Goal: Transaction & Acquisition: Purchase product/service

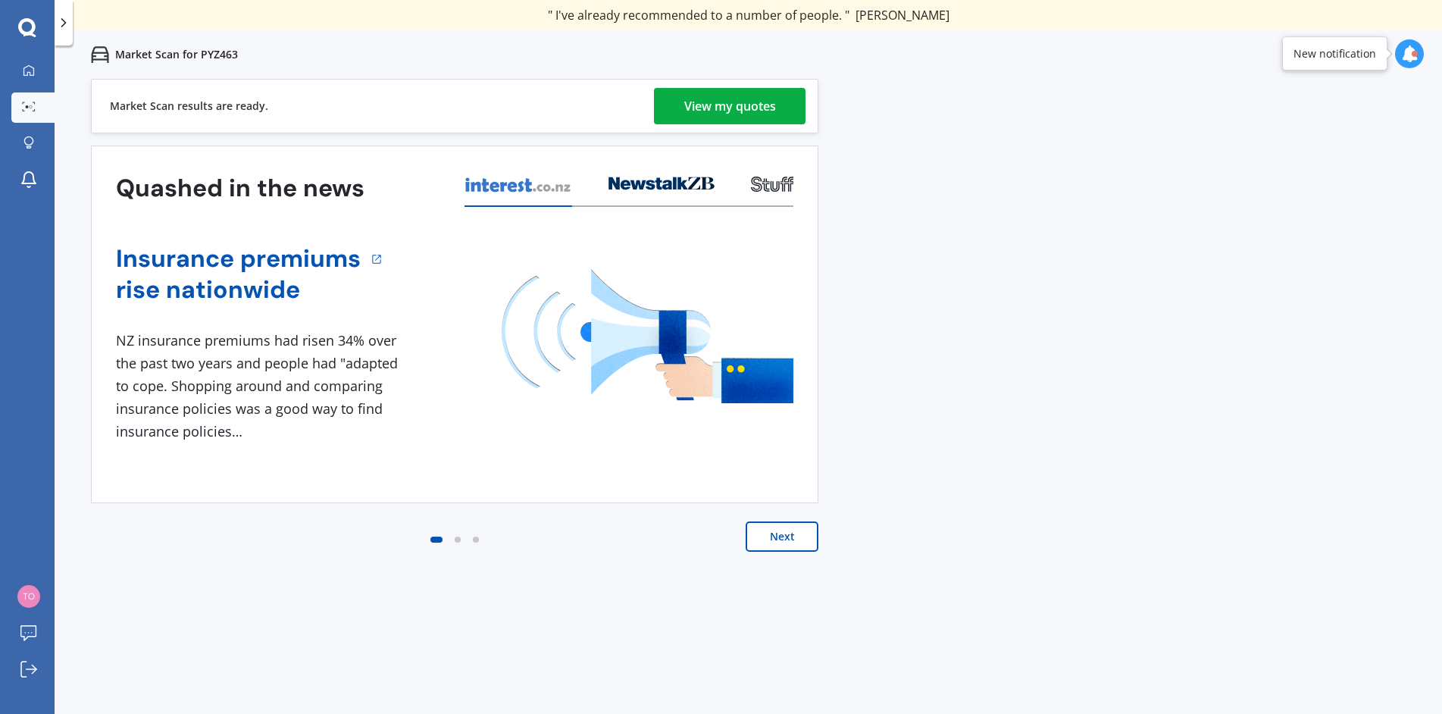
click at [763, 540] on button "Next" at bounding box center [782, 536] width 73 height 30
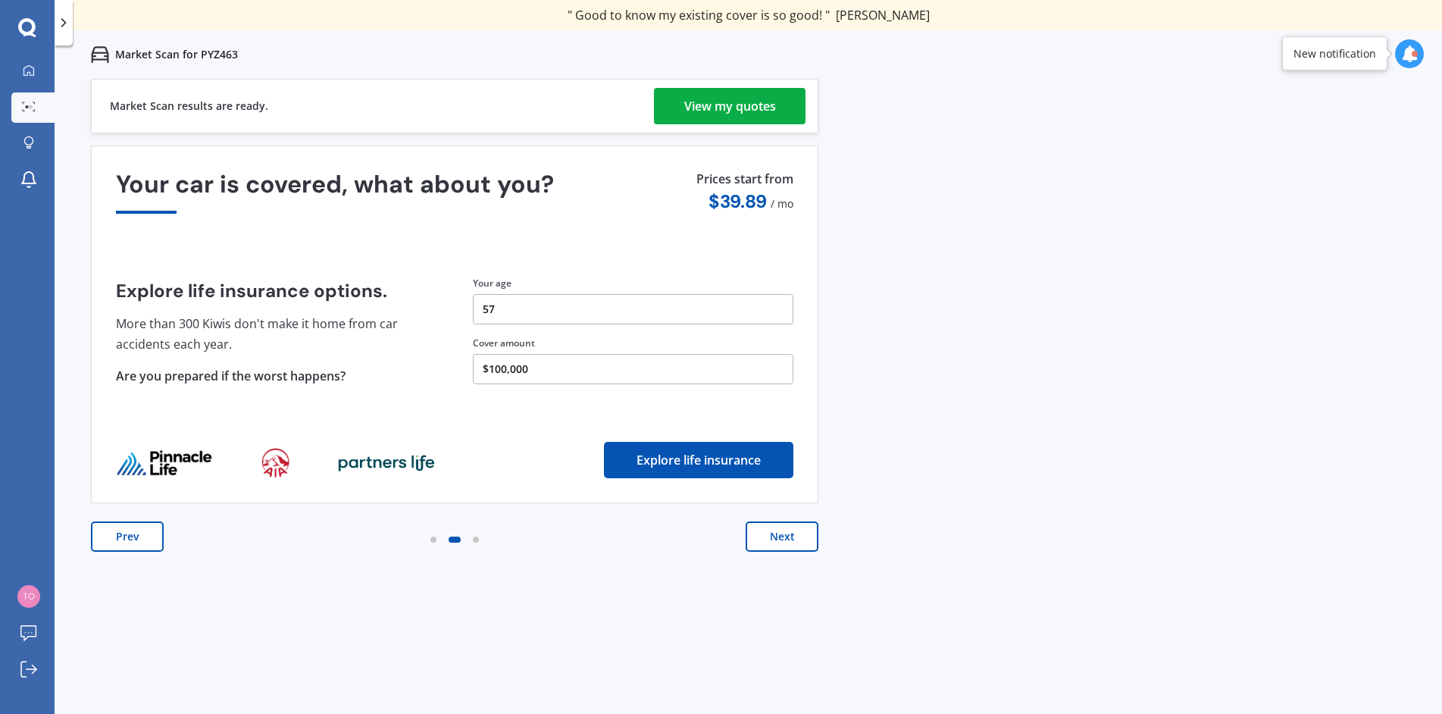
click at [684, 101] on div "View my quotes" at bounding box center [730, 106] width 92 height 36
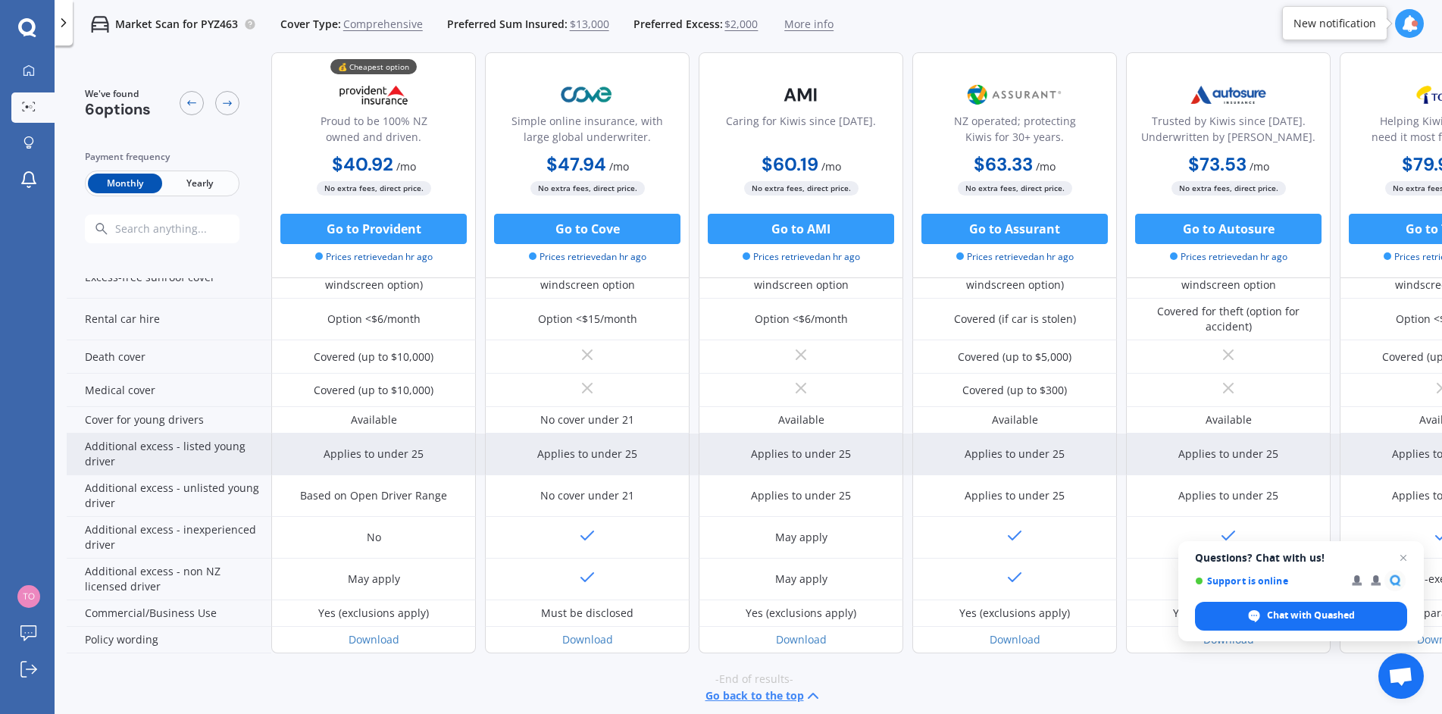
scroll to position [645, 0]
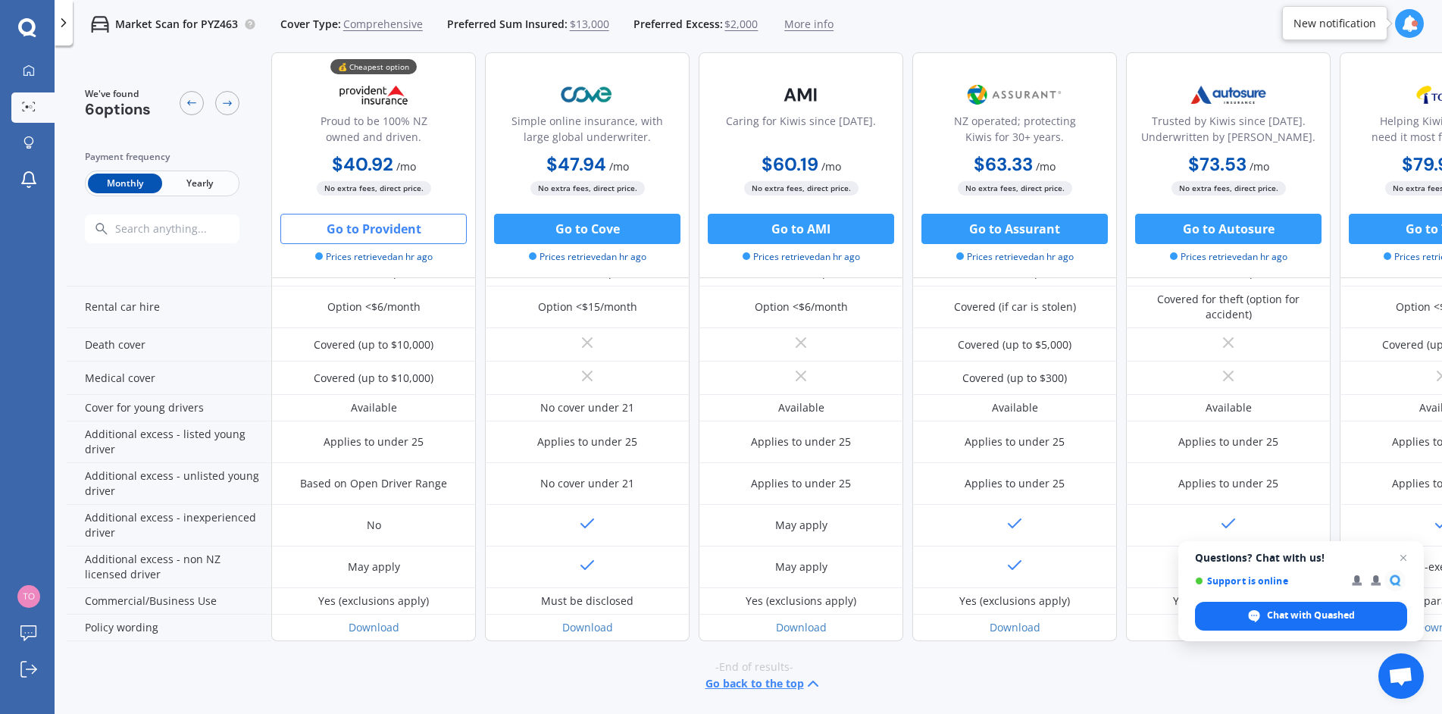
click at [410, 224] on button "Go to Provident" at bounding box center [373, 229] width 186 height 30
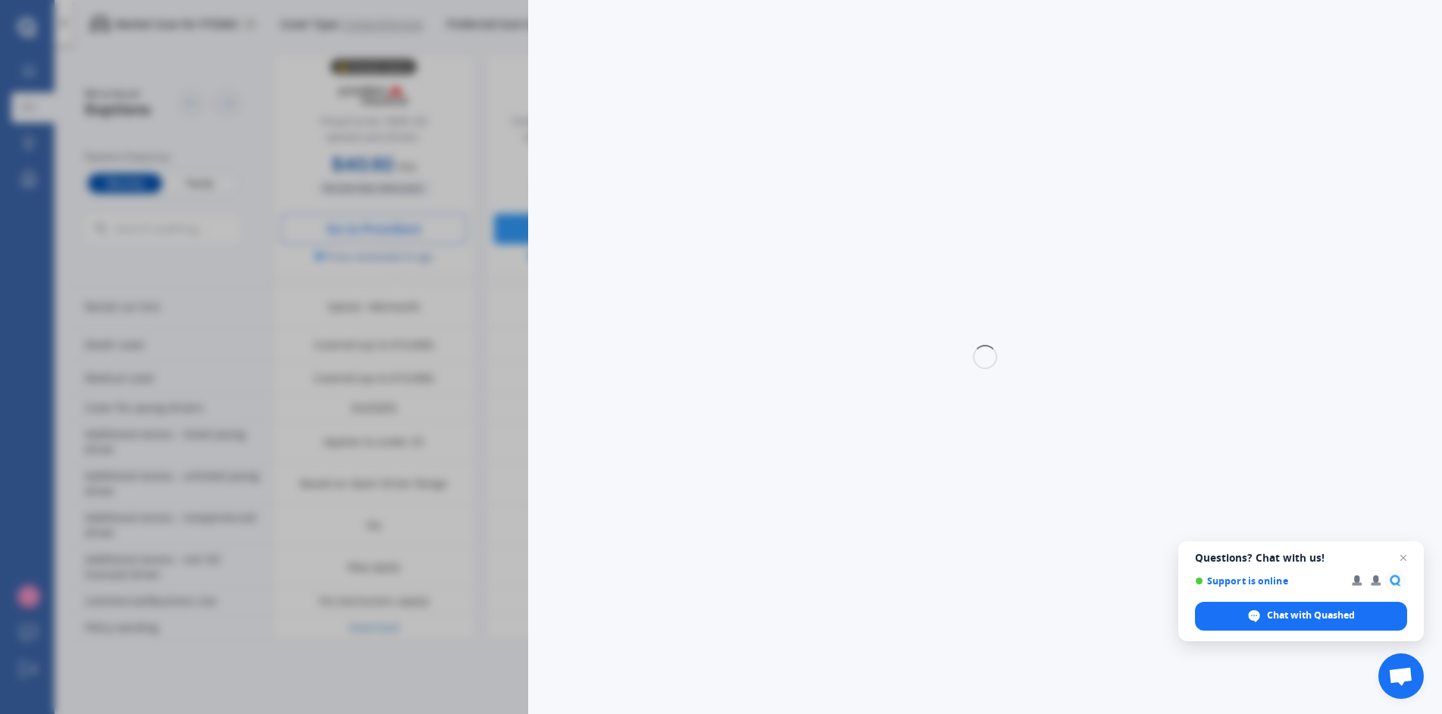
select select "Monthly"
select select "full"
select select "[STREET_ADDRESS][PERSON_NAME]"
select select "LEXUS"
select select "CT 200"
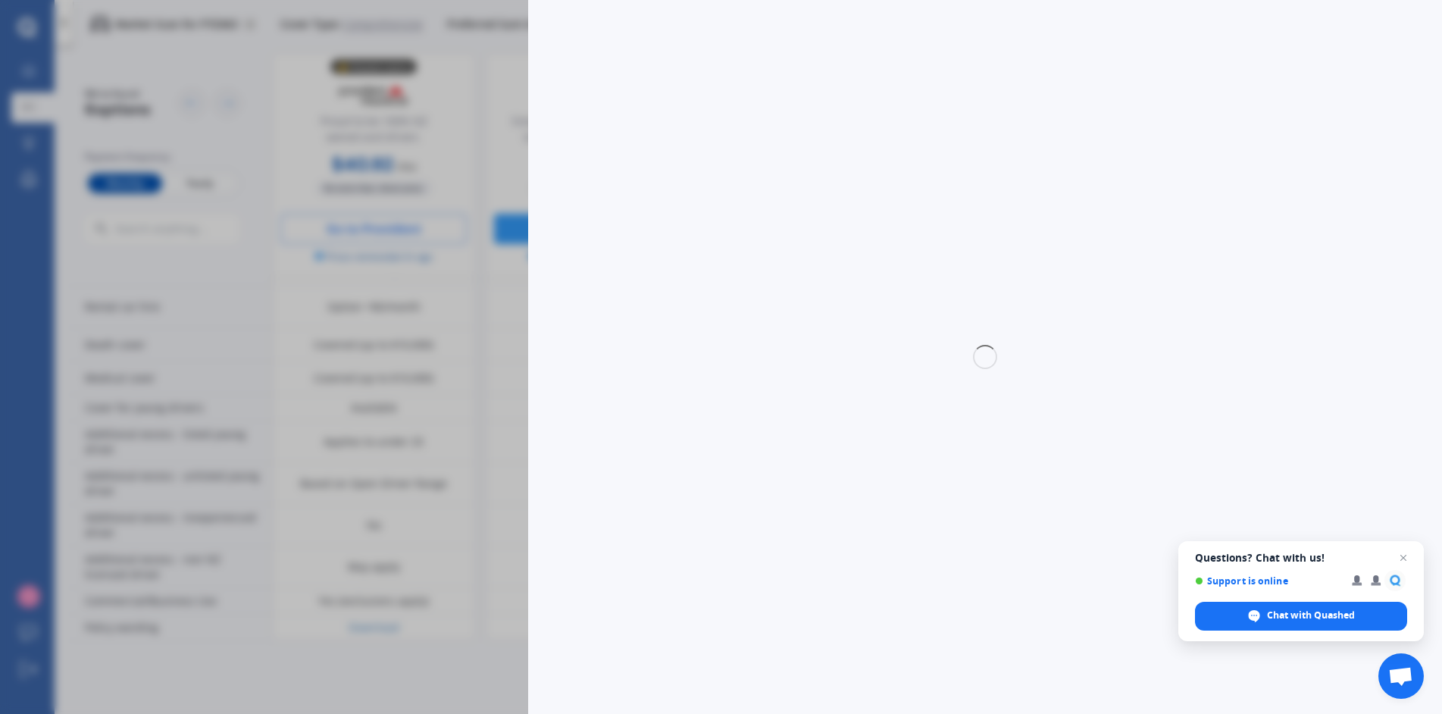
select select "NO"
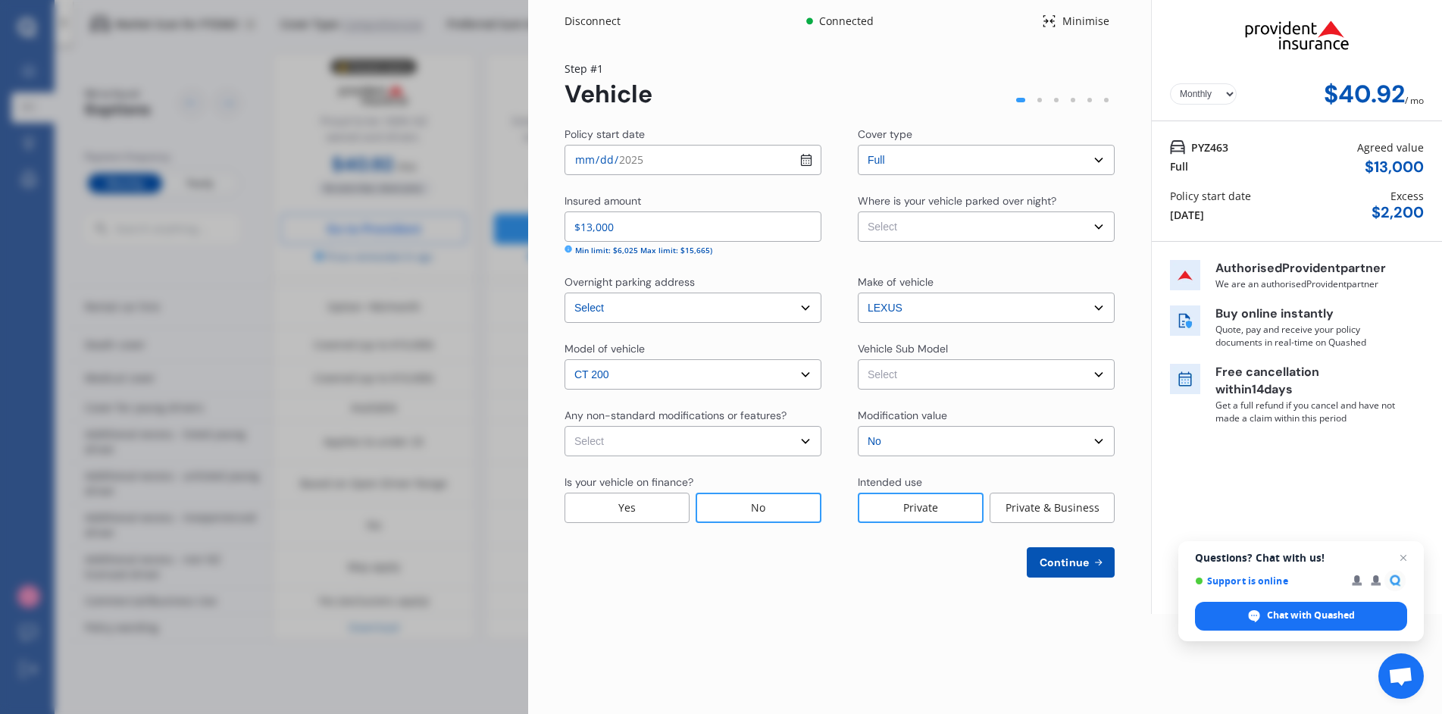
click at [713, 637] on div "Disconnect Connected Minimise Yearly Monthly $40.92 / mo Step # 1 Vehicle Polic…" at bounding box center [985, 357] width 914 height 714
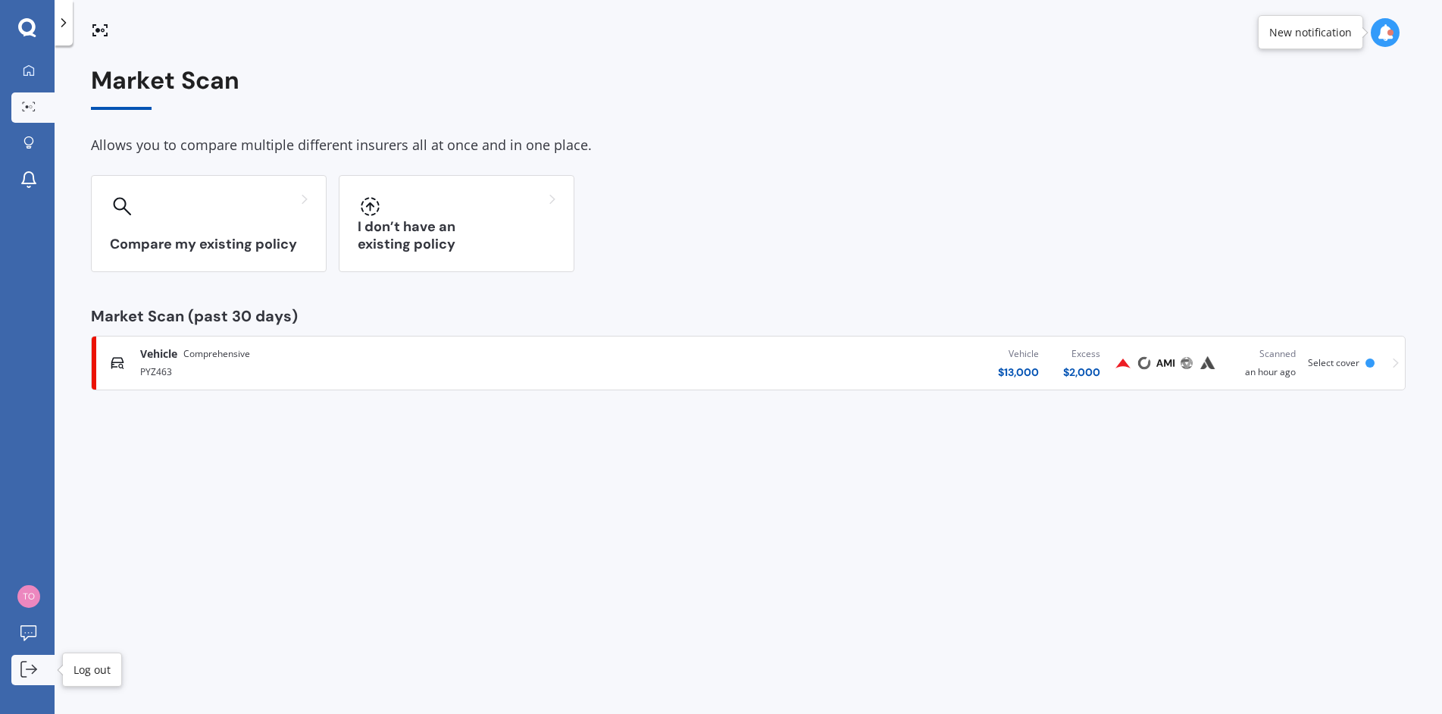
click at [36, 666] on icon at bounding box center [28, 669] width 17 height 17
